Goal: Check status: Check status

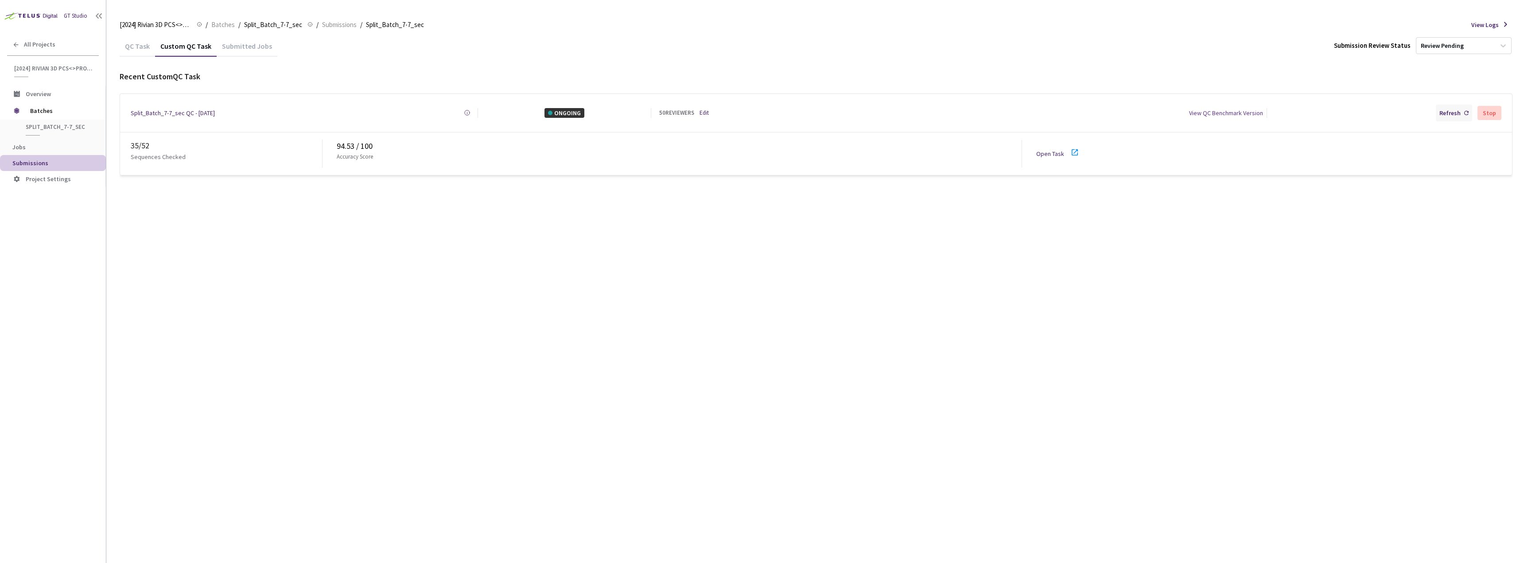
click at [1444, 115] on div "Refresh" at bounding box center [1449, 113] width 21 height 10
click at [46, 114] on span "Batches" at bounding box center [60, 111] width 61 height 18
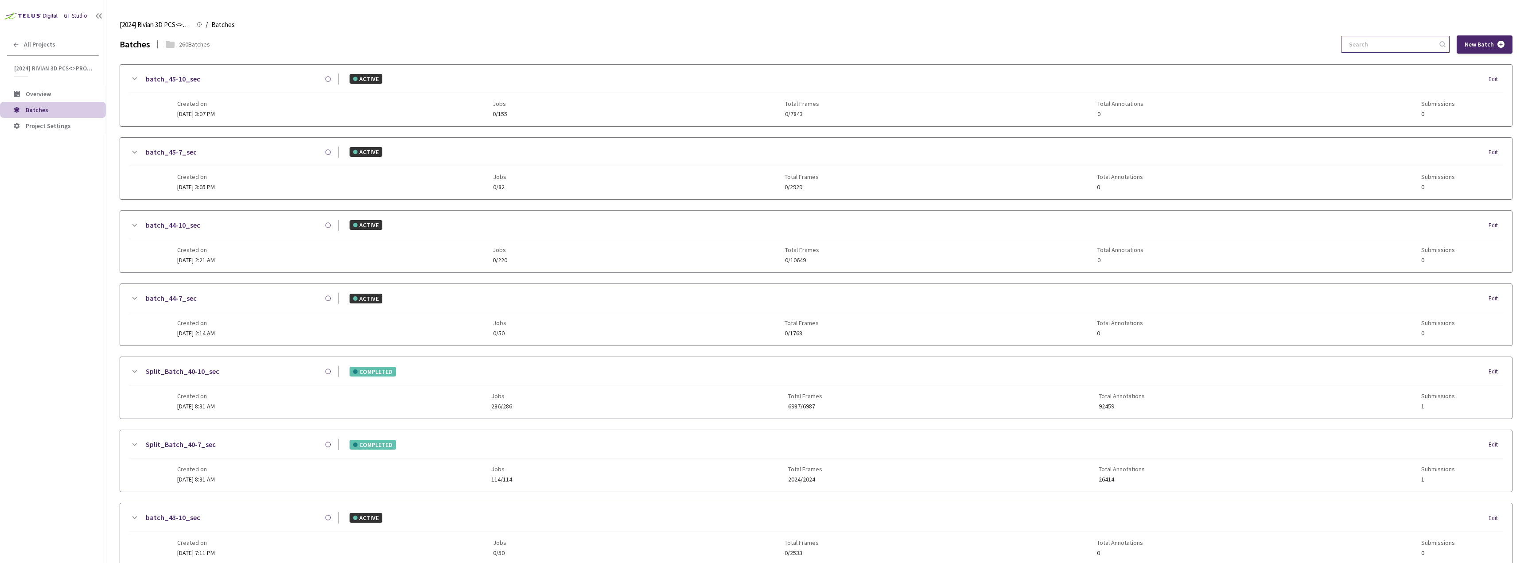
click at [1396, 49] on input at bounding box center [1391, 44] width 94 height 16
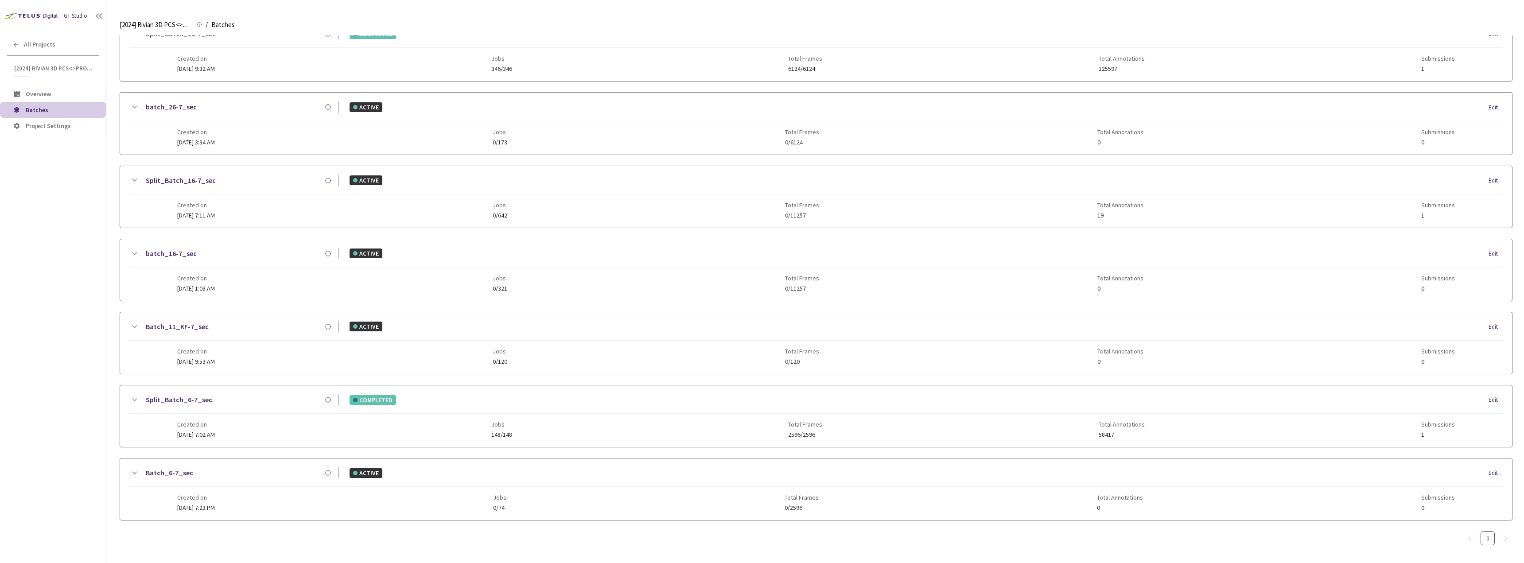
scroll to position [413, 0]
type input "6-7"
click at [180, 397] on link "Split_Batch_6-7_sec" at bounding box center [179, 397] width 66 height 11
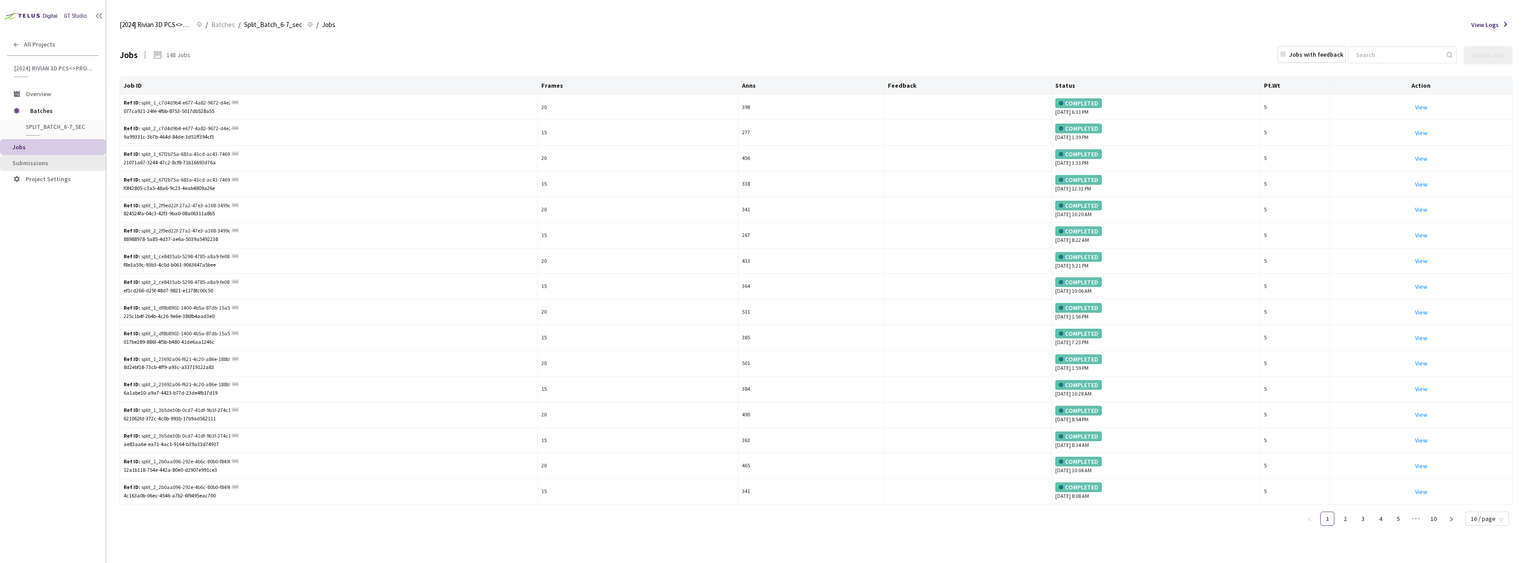
click at [58, 161] on span "Submissions" at bounding box center [55, 163] width 86 height 8
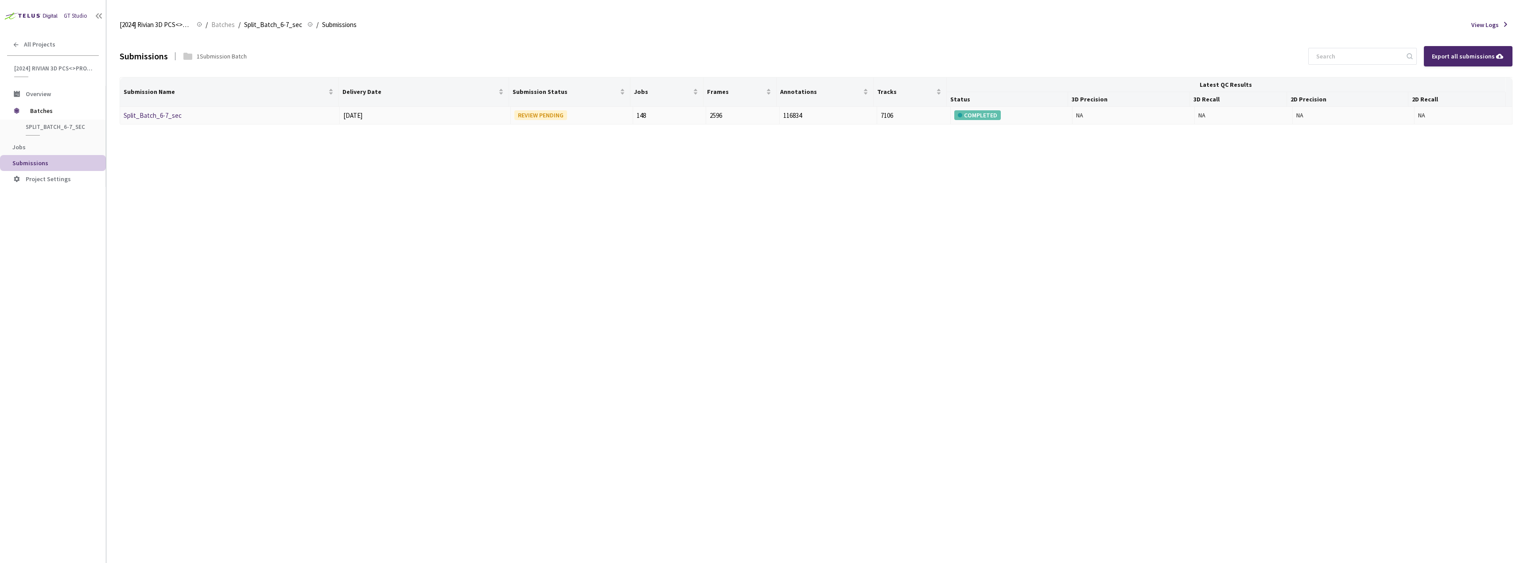
click at [162, 113] on link "Split_Batch_6-7_sec" at bounding box center [153, 115] width 58 height 8
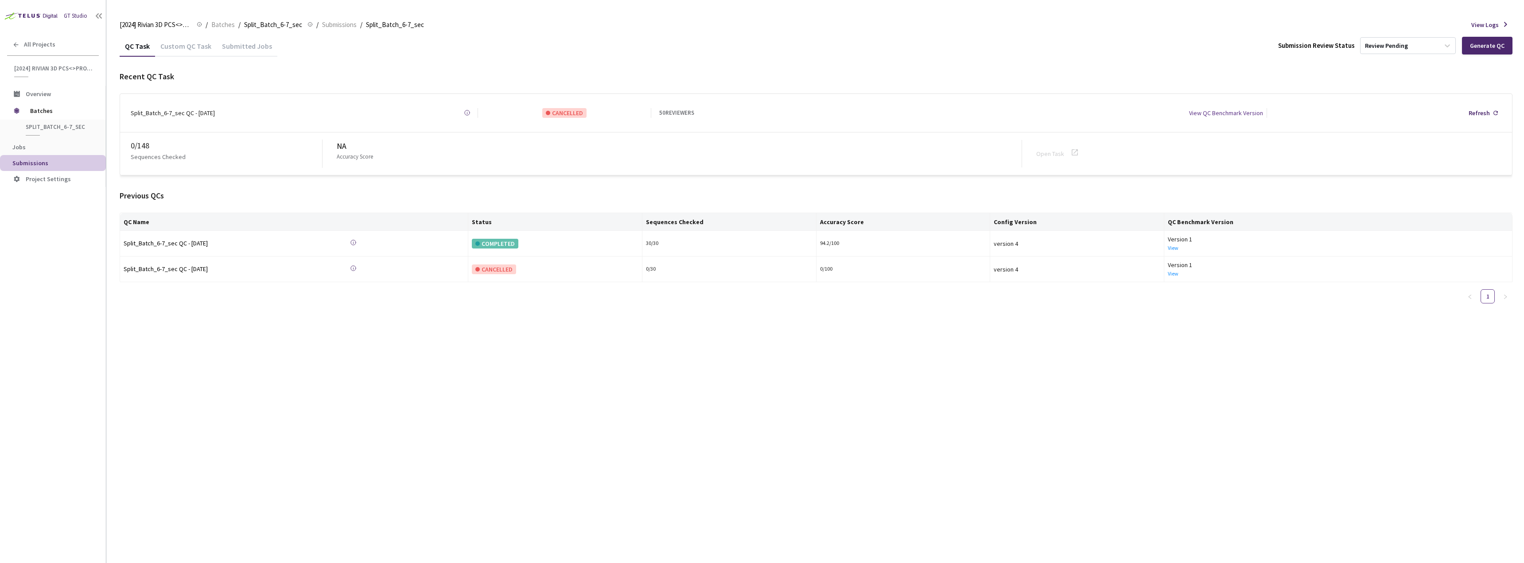
click at [191, 49] on div "Custom QC Task" at bounding box center [186, 49] width 62 height 15
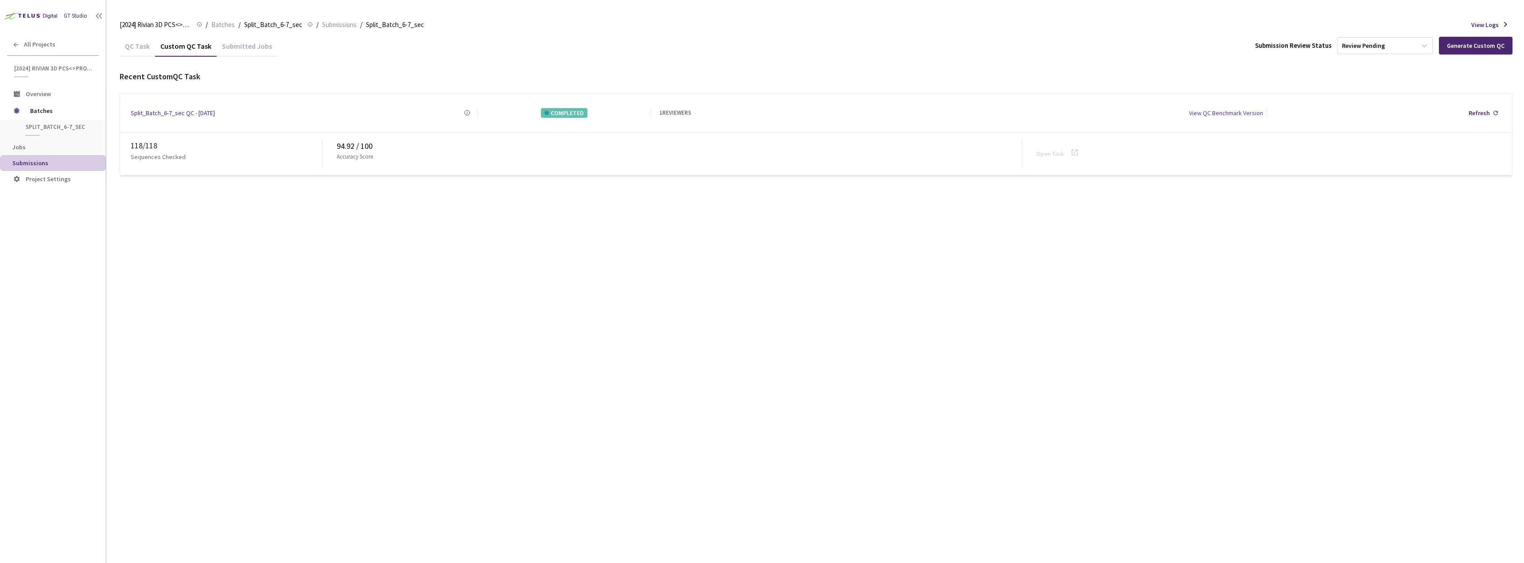
click at [1134, 255] on div "QC Task Custom QC Task Submitted Jobs Submission Review Status Review Pending G…" at bounding box center [816, 299] width 1393 height 528
click at [148, 50] on div "QC Task" at bounding box center [137, 49] width 35 height 15
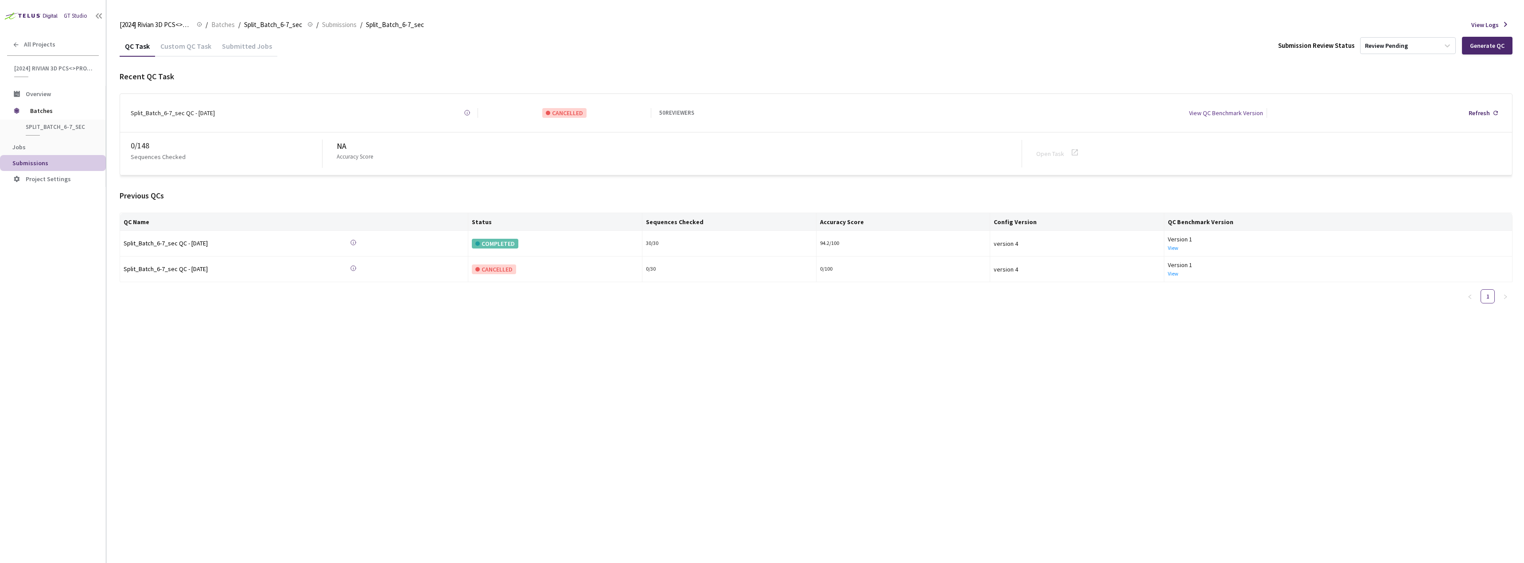
click at [174, 47] on div "Custom QC Task" at bounding box center [186, 49] width 62 height 15
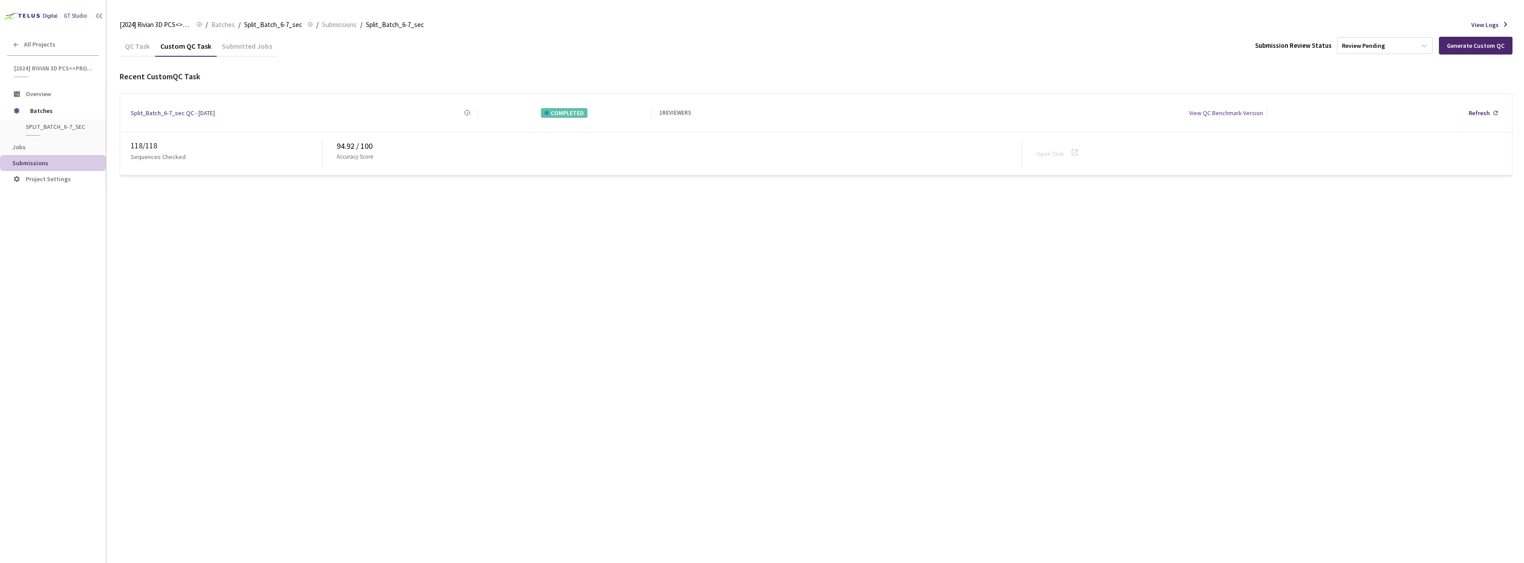
click at [141, 43] on div "QC Task" at bounding box center [137, 49] width 35 height 15
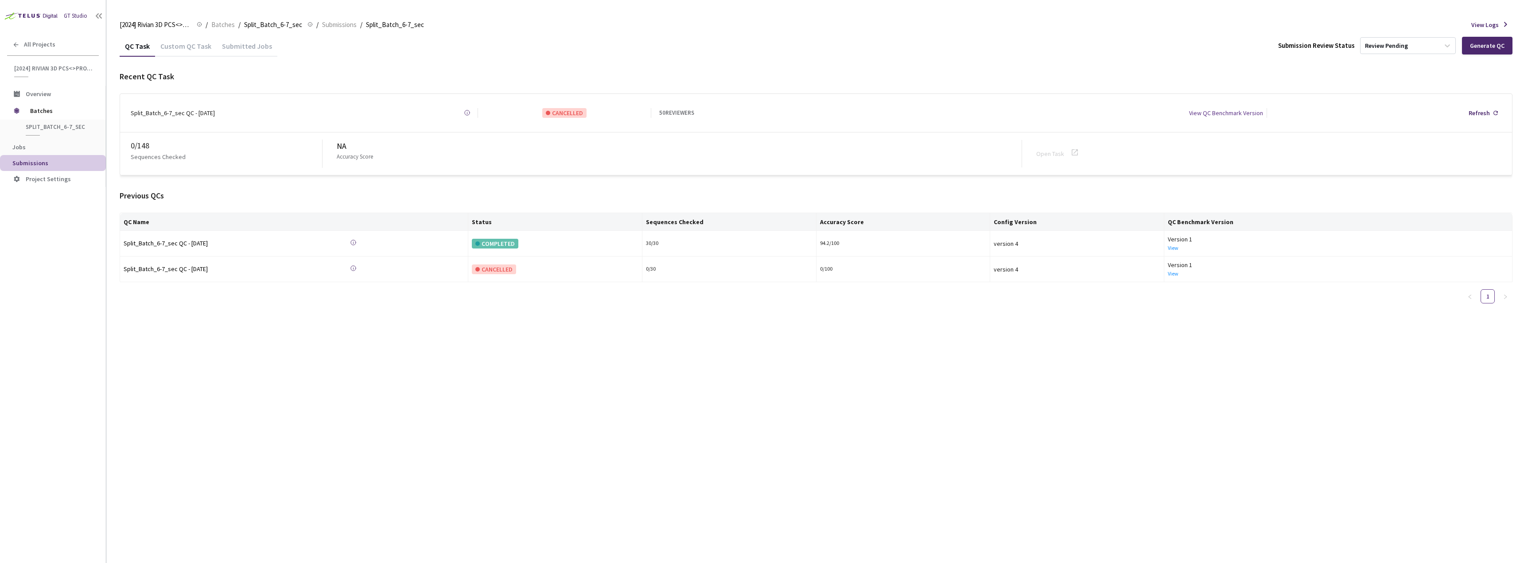
click at [172, 50] on div "Custom QC Task" at bounding box center [186, 49] width 62 height 15
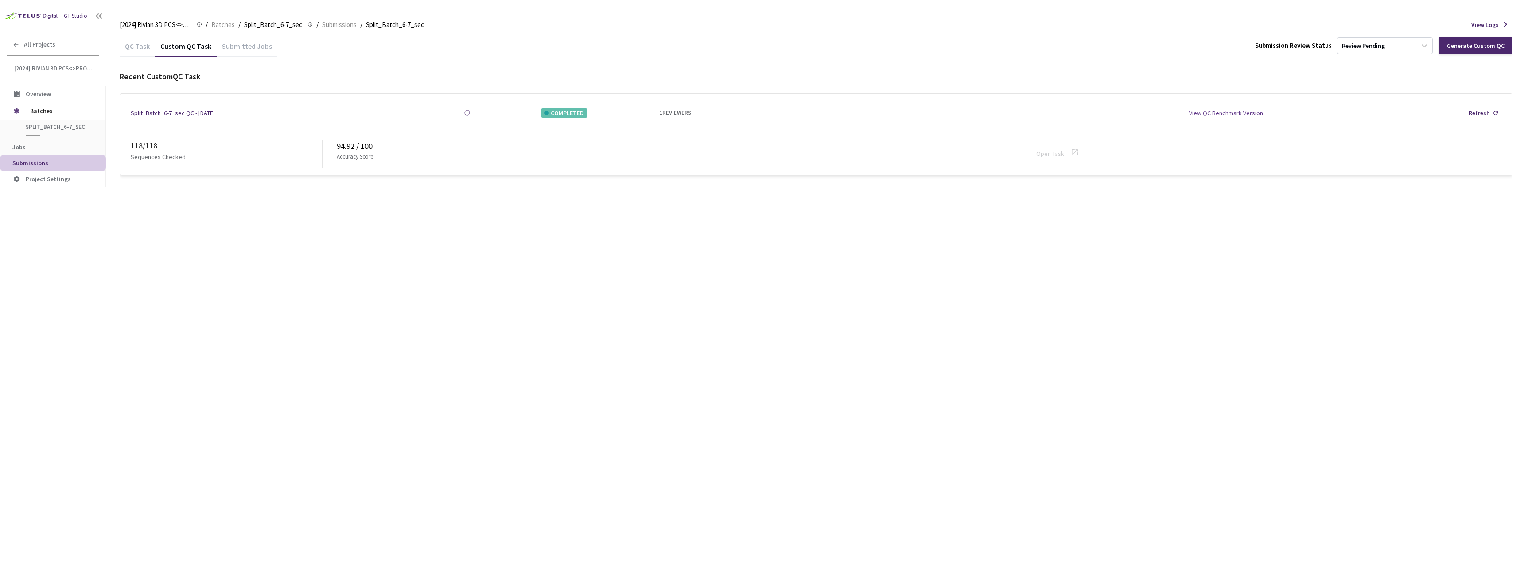
click at [137, 50] on div "QC Task" at bounding box center [137, 49] width 35 height 15
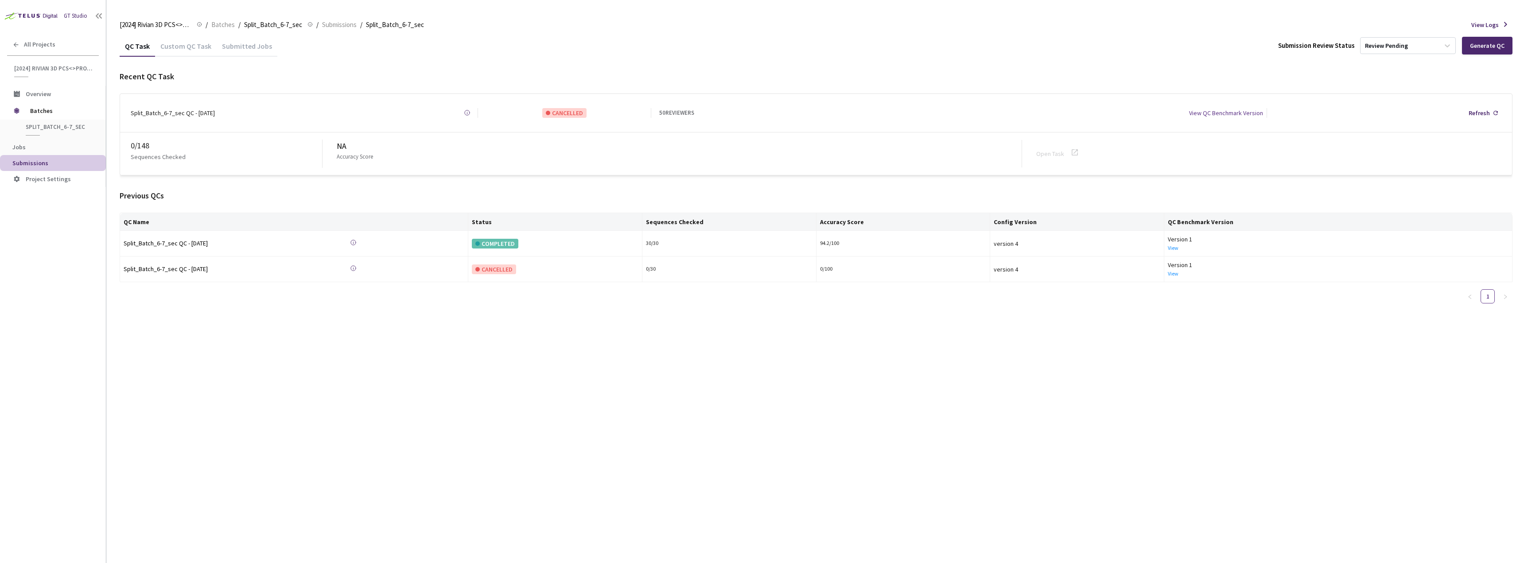
click at [179, 42] on div "Custom QC Task" at bounding box center [186, 49] width 62 height 15
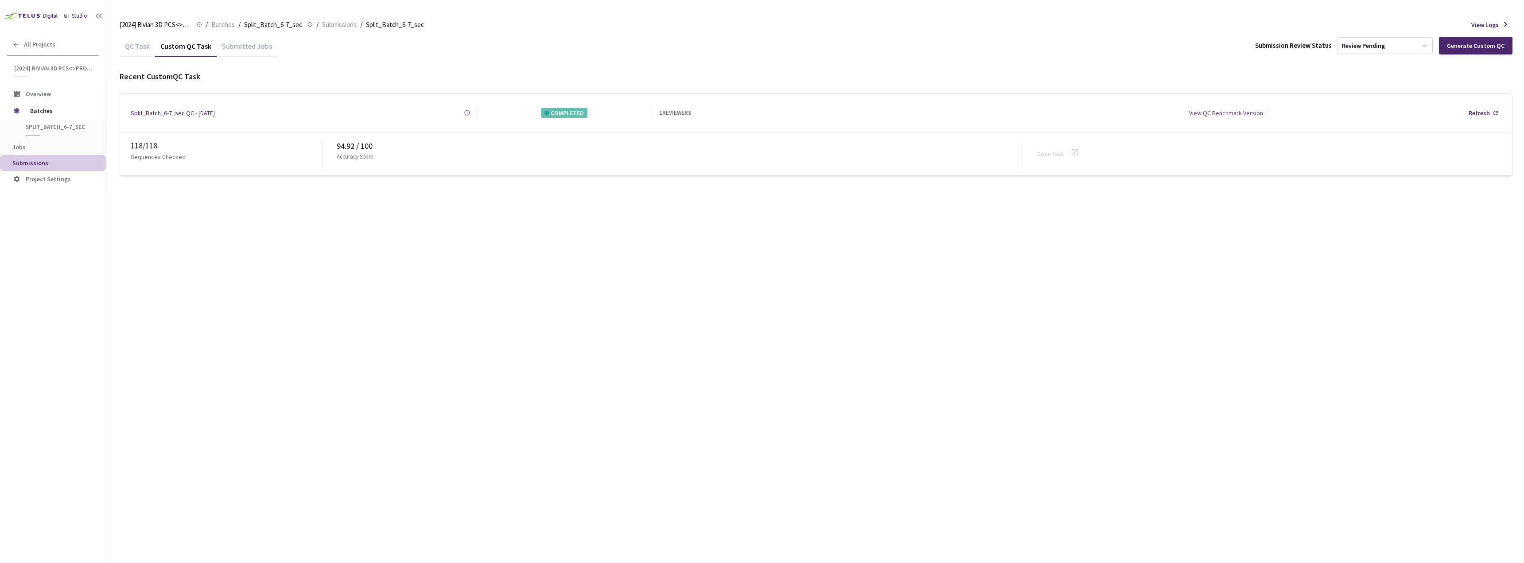
click at [139, 51] on div "QC Task" at bounding box center [137, 49] width 35 height 15
click at [1451, 112] on div "Refresh" at bounding box center [1449, 113] width 21 height 10
click at [53, 113] on span "Batches" at bounding box center [60, 111] width 61 height 18
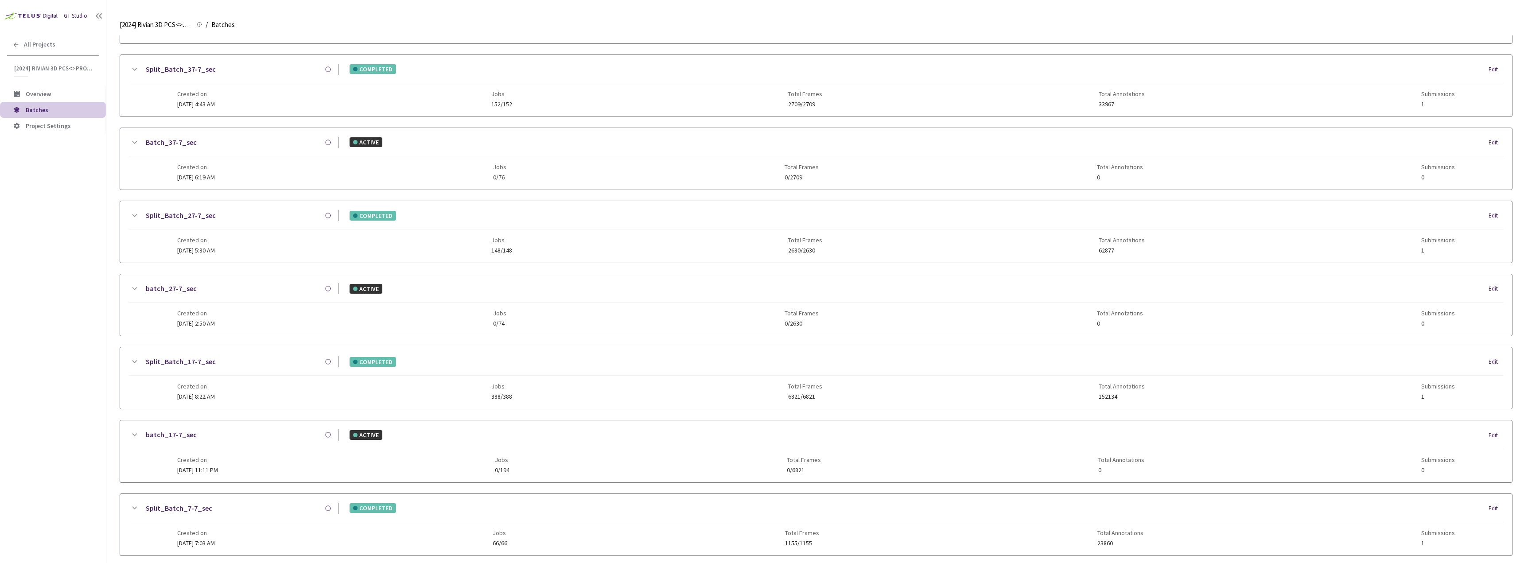
scroll to position [177, 0]
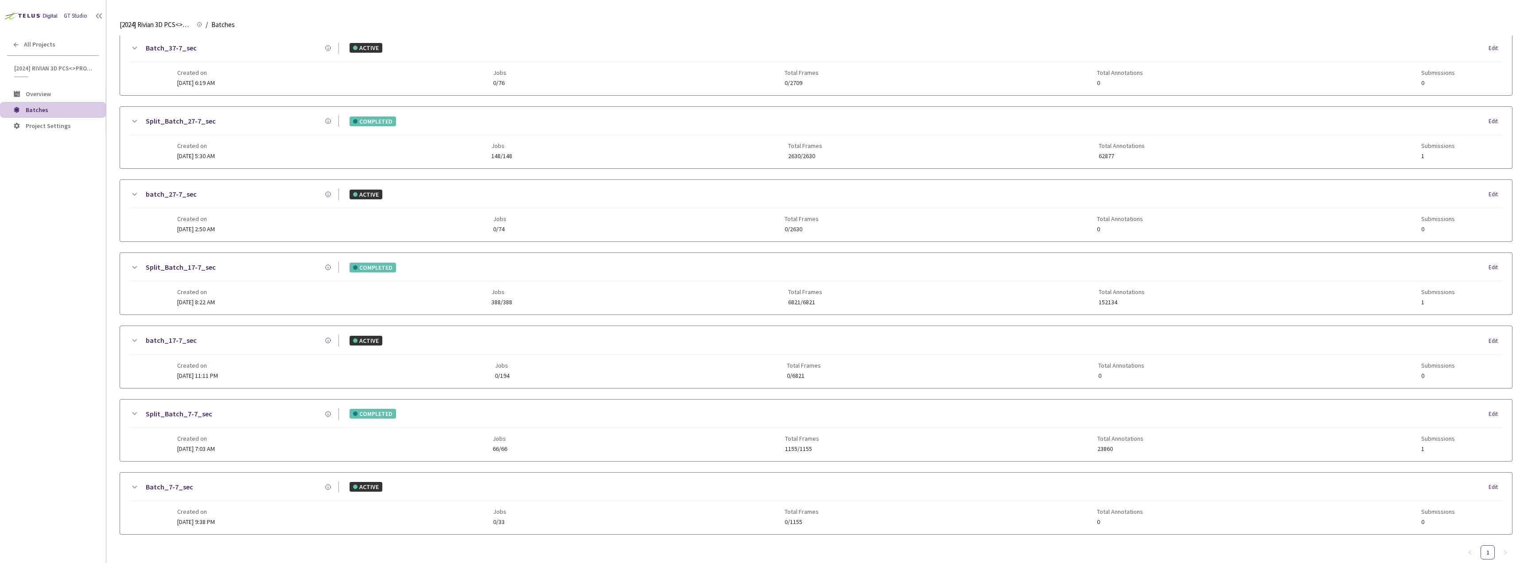
click at [181, 412] on link "Split_Batch_7-7_sec" at bounding box center [179, 413] width 66 height 11
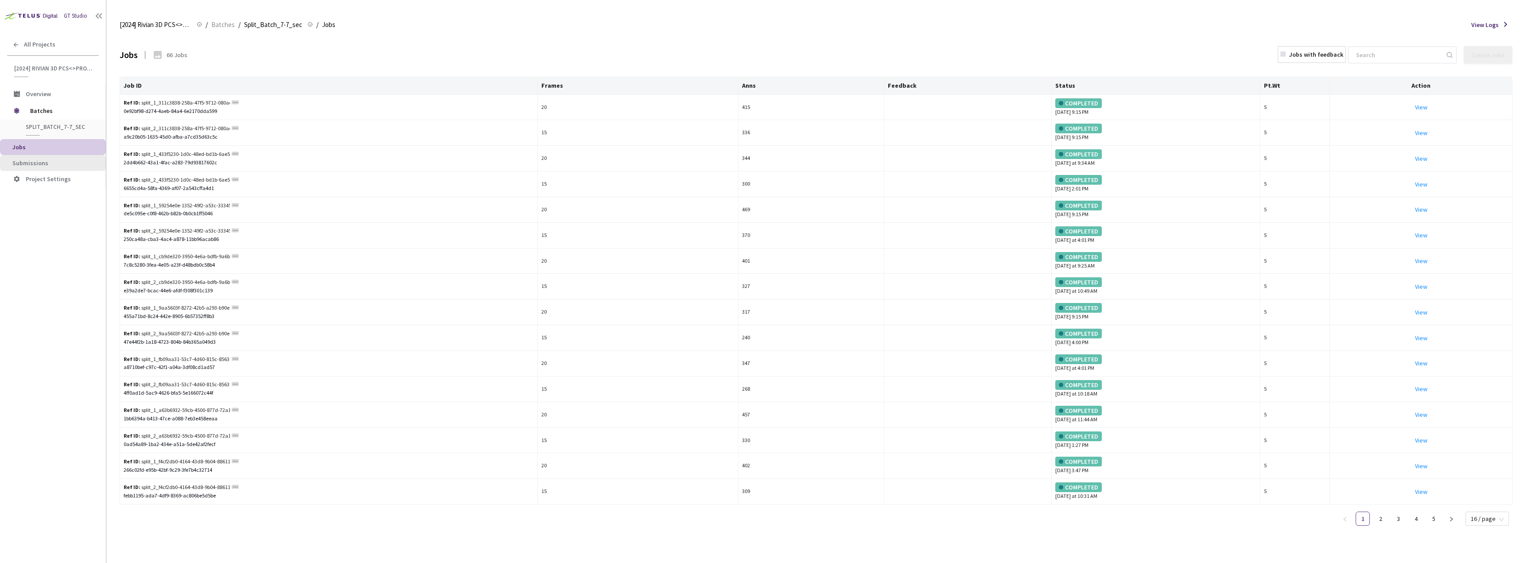
click at [71, 164] on span "Submissions" at bounding box center [55, 163] width 86 height 8
